Goal: Check status: Check status

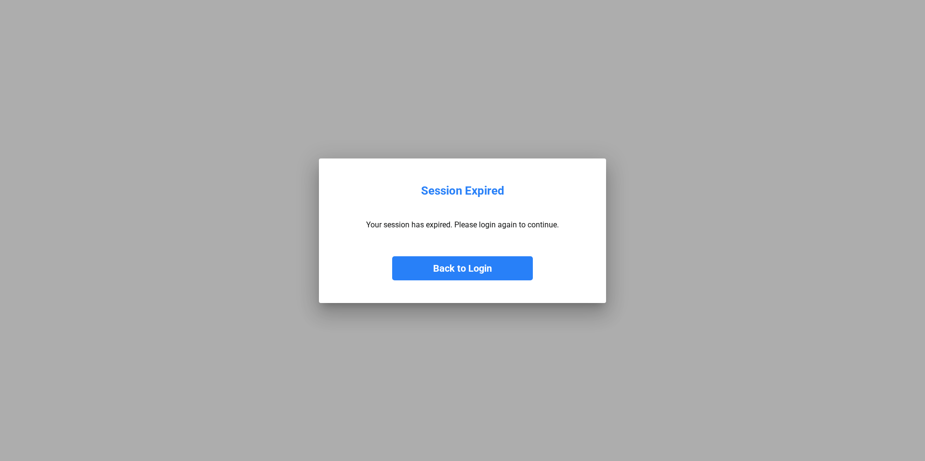
click at [478, 269] on button "Back to Login" at bounding box center [462, 268] width 141 height 24
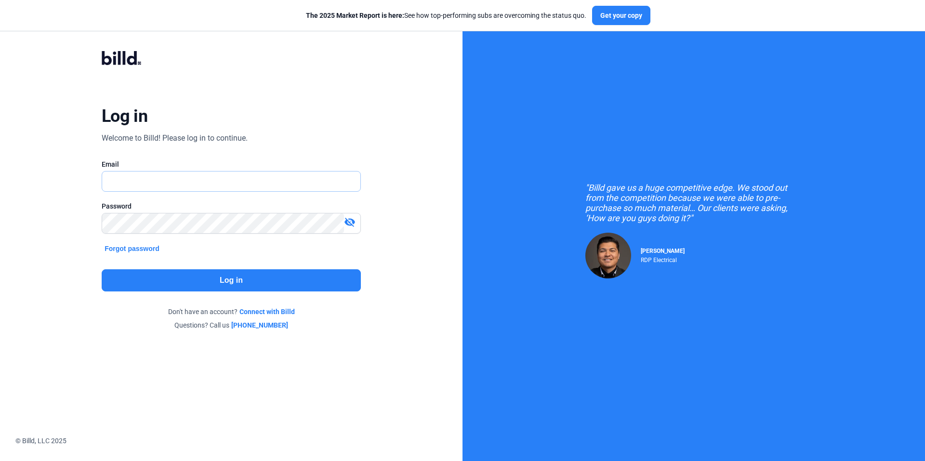
type input "[PERSON_NAME][EMAIL_ADDRESS][DOMAIN_NAME]"
click at [228, 280] on button "Log in" at bounding box center [231, 280] width 259 height 22
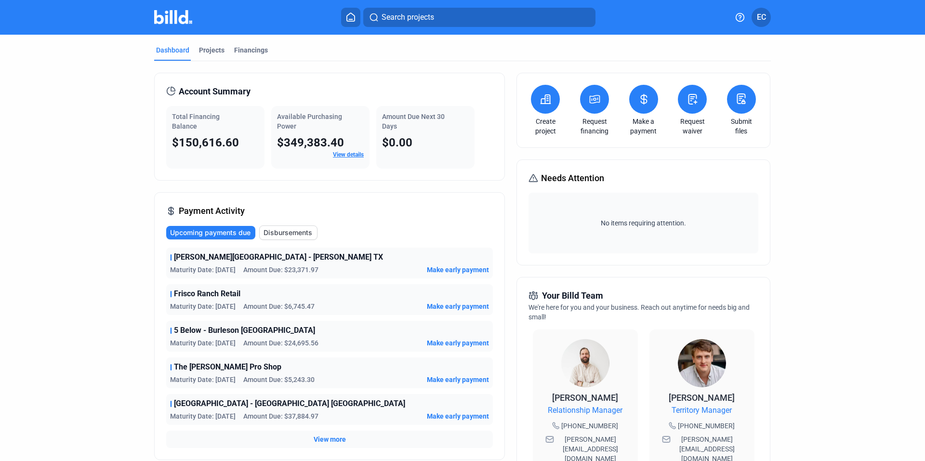
click at [344, 153] on link "View details" at bounding box center [348, 154] width 31 height 7
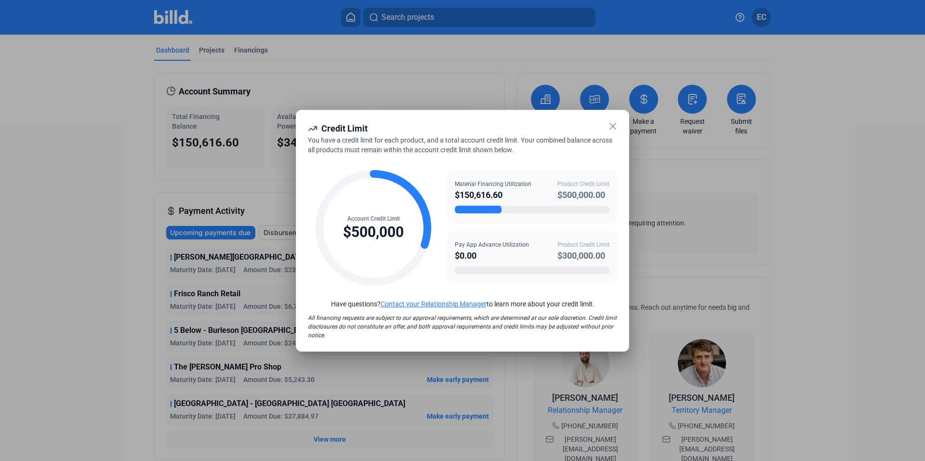
click at [531, 254] on div "Pay App Advance Utilization $0.00 Product Credit Limit $300,000.00" at bounding box center [532, 251] width 155 height 22
click at [516, 245] on div "Pay App Advance Utilization" at bounding box center [492, 244] width 74 height 9
click at [531, 180] on div "Material Financing Utilization $150,616.60 Product Credit Limit $500,000.00" at bounding box center [532, 191] width 155 height 22
click at [612, 126] on icon at bounding box center [613, 126] width 6 height 6
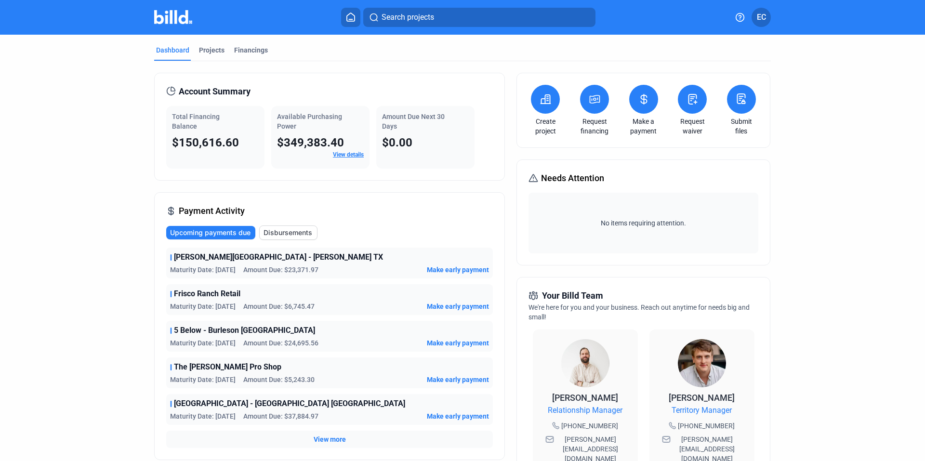
click at [796, 206] on dashboard "Dashboard Projects Financings Account Summary Total Financing Balance $150,616.…" at bounding box center [462, 363] width 832 height 656
